Goal: Task Accomplishment & Management: Use online tool/utility

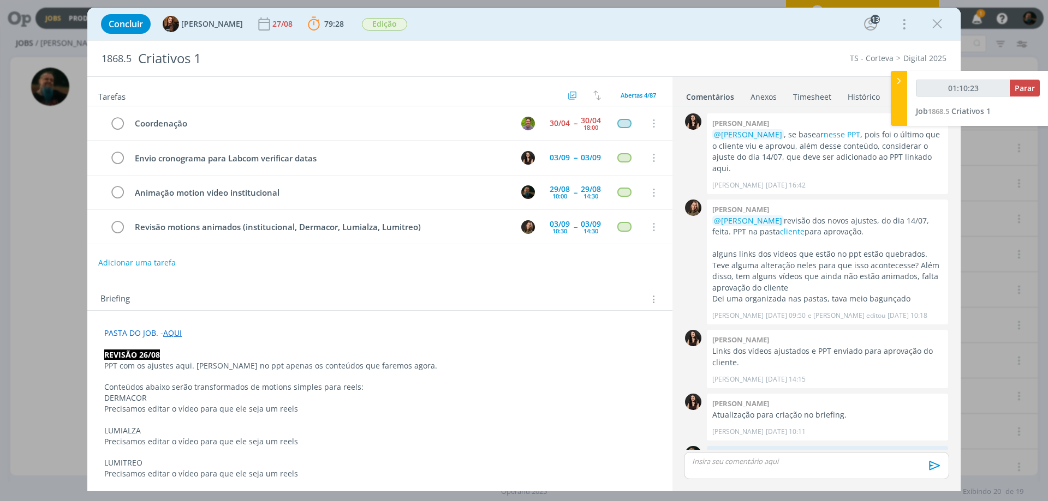
scroll to position [1240, 0]
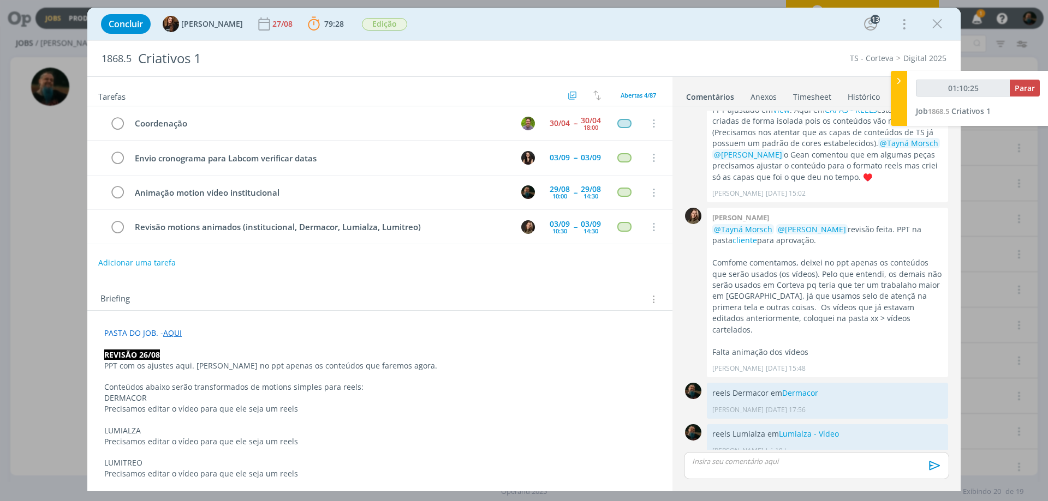
type input "01:10:26"
click at [1026, 86] on span "Parar" at bounding box center [1024, 88] width 20 height 10
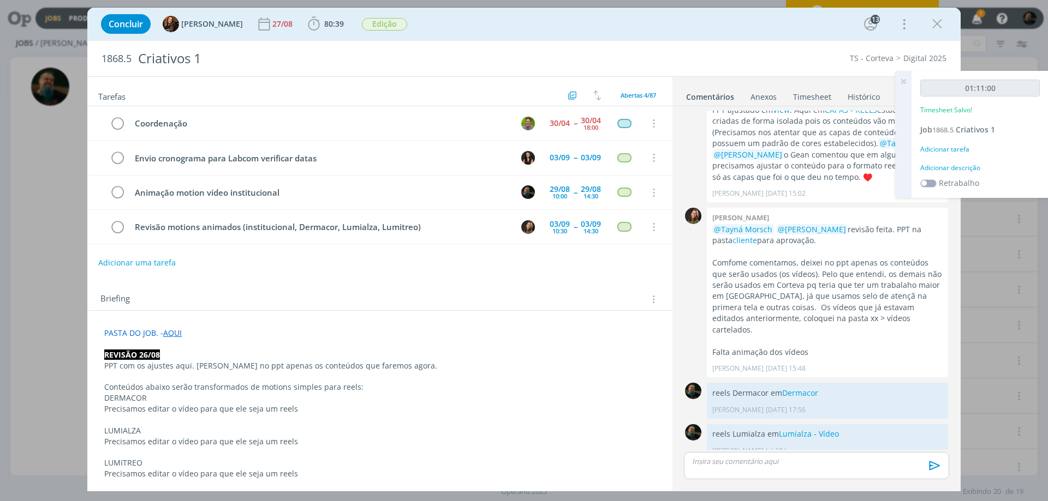
click at [959, 170] on div "Adicionar descrição" at bounding box center [979, 168] width 119 height 10
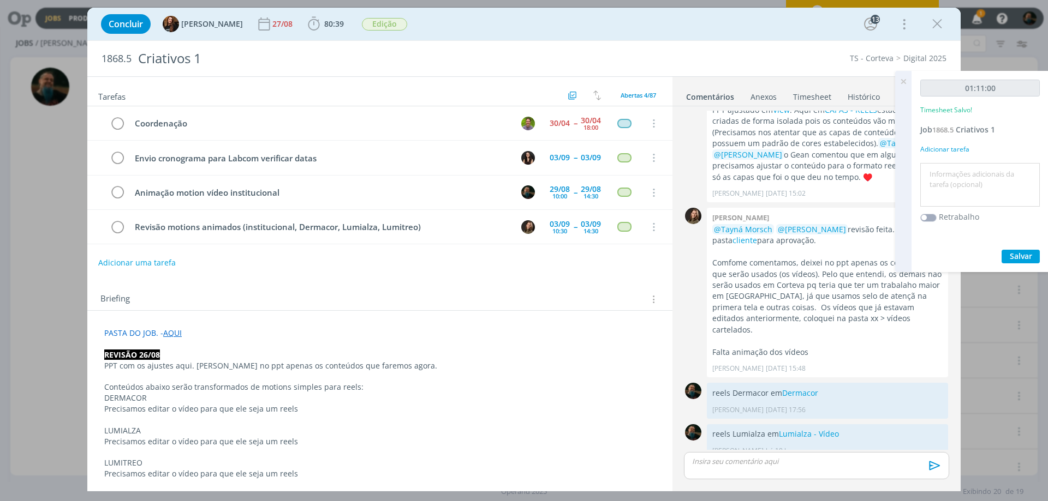
click at [959, 177] on textarea at bounding box center [980, 185] width 114 height 39
type textarea "motion institucional"
click at [1027, 260] on span "Salvar" at bounding box center [1020, 256] width 22 height 10
click at [942, 17] on icon "dialog" at bounding box center [937, 24] width 16 height 16
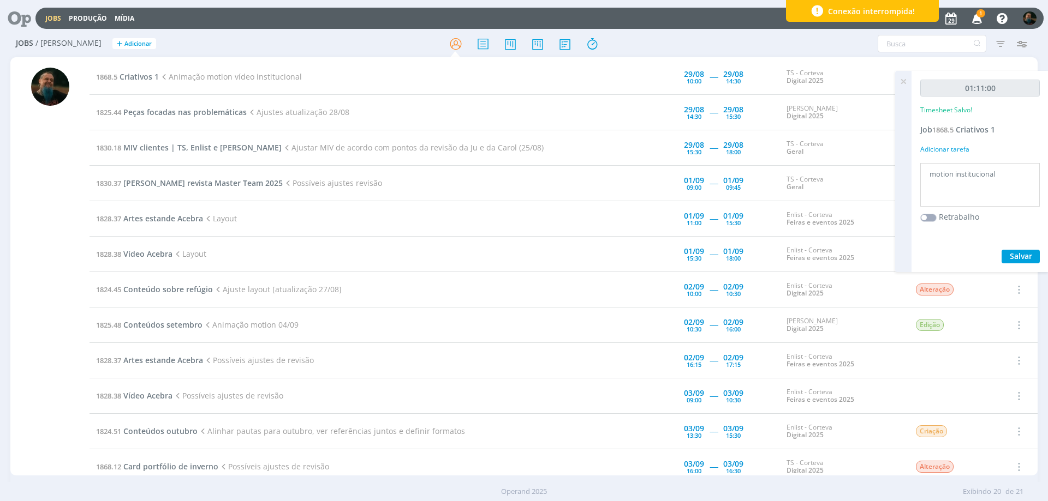
click at [977, 17] on icon "button" at bounding box center [976, 18] width 19 height 19
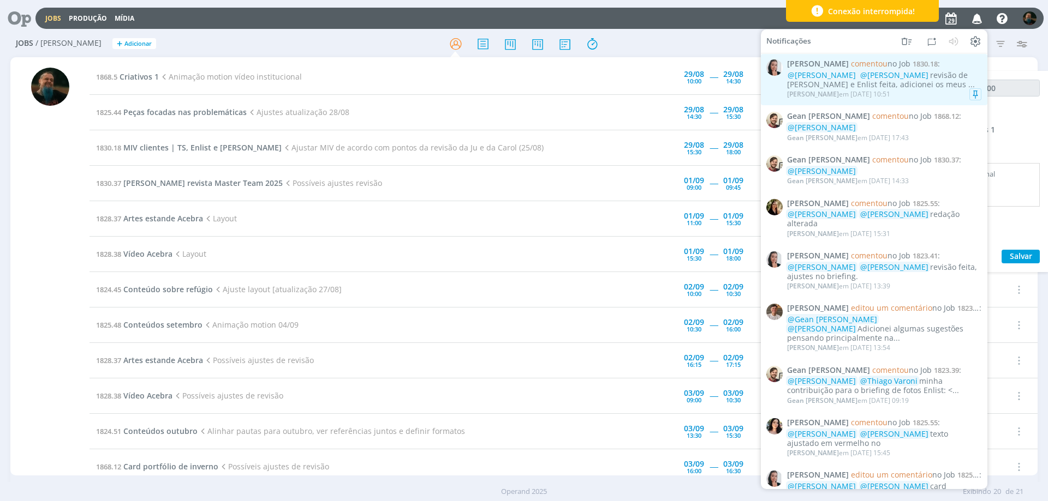
click at [929, 93] on div "[PERSON_NAME] em [DATE] 10:51" at bounding box center [884, 94] width 194 height 11
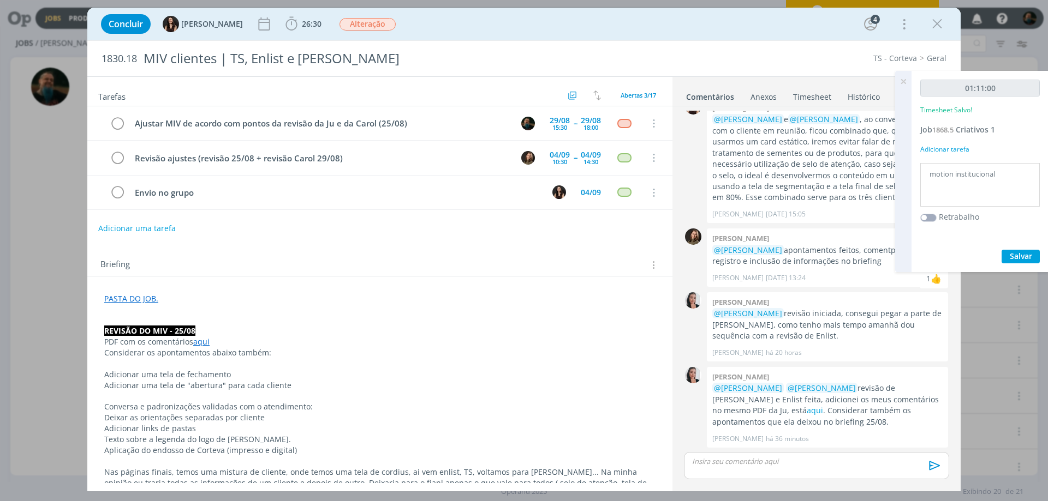
click at [903, 80] on icon at bounding box center [903, 81] width 20 height 21
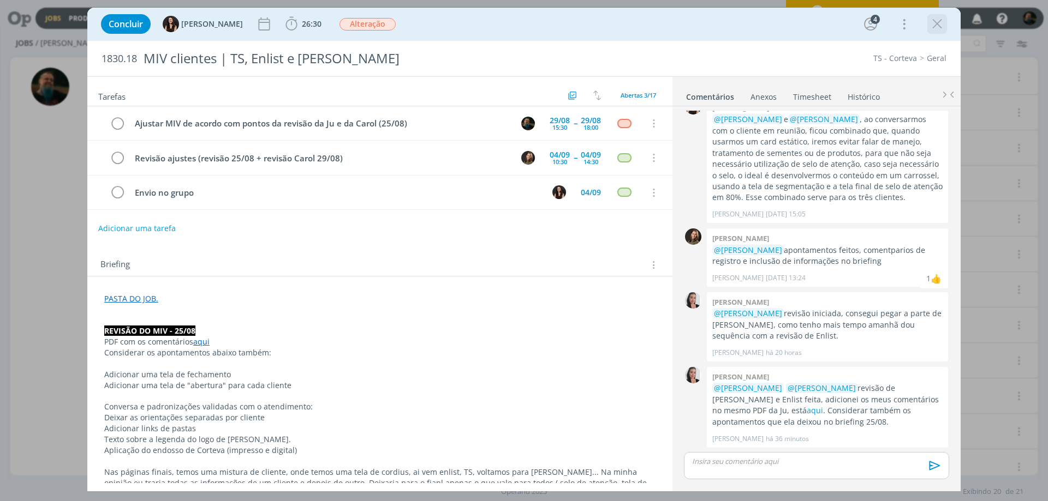
click at [936, 23] on icon "dialog" at bounding box center [937, 24] width 16 height 16
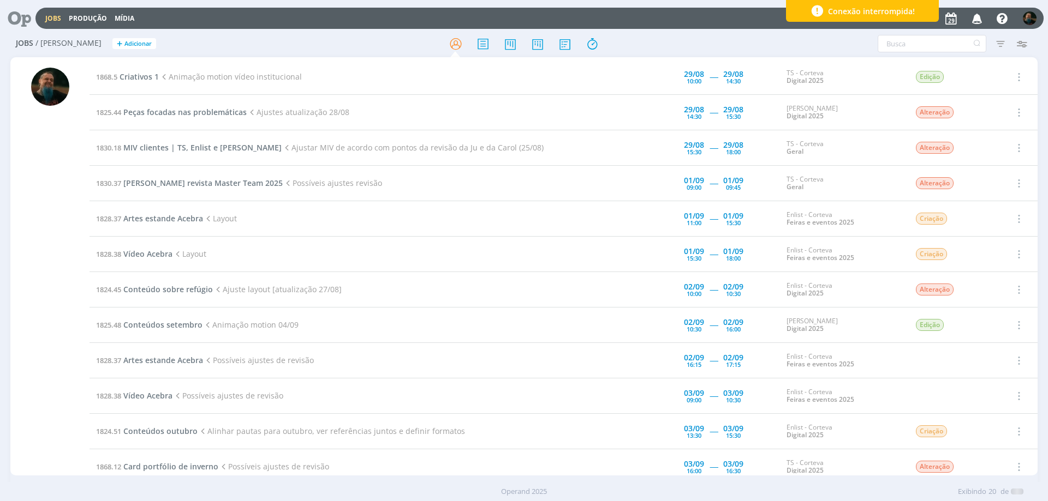
click at [926, 14] on div at bounding box center [524, 250] width 1048 height 501
click at [923, 14] on div "Conexão interrompida!" at bounding box center [862, 11] width 153 height 22
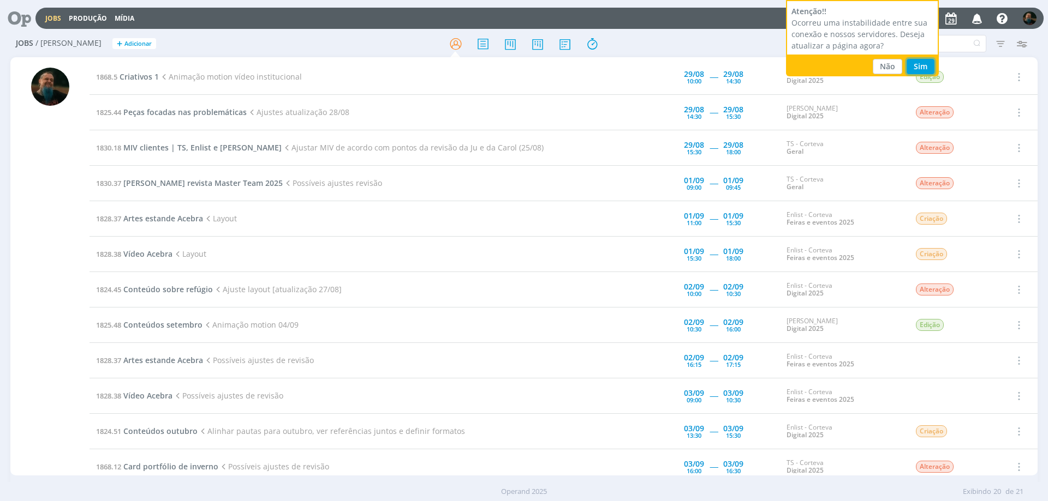
click at [922, 66] on button "Sim" at bounding box center [920, 66] width 28 height 15
